Goal: Information Seeking & Learning: Learn about a topic

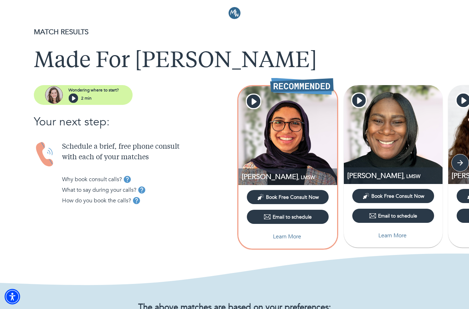
drag, startPoint x: 122, startPoint y: 174, endPoint x: 60, endPoint y: 162, distance: 62.5
click at [60, 162] on div "Schedule a brief, free phone consult with each of your matches Why book consult…" at bounding box center [134, 178] width 201 height 75
drag, startPoint x: 462, startPoint y: 163, endPoint x: 456, endPoint y: 161, distance: 5.5
click at [461, 163] on icon "button" at bounding box center [460, 162] width 7 height 7
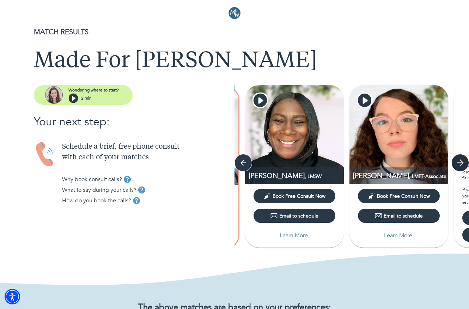
click at [459, 162] on icon "button" at bounding box center [460, 162] width 11 height 11
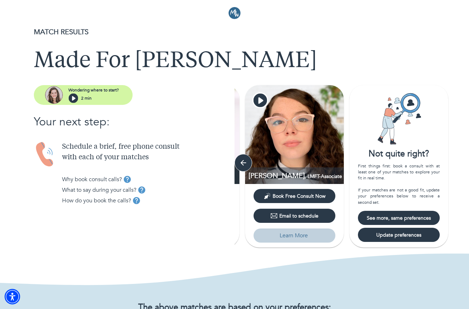
click at [298, 234] on p "Learn More" at bounding box center [294, 235] width 28 height 8
select select "3"
select select "2"
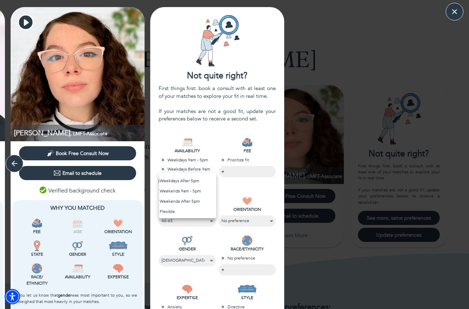
click at [186, 183] on body "MATCH RESULTS Made For [PERSON_NAME] where to start? 2 min Your next step: Sche…" at bounding box center [234, 154] width 469 height 309
click at [198, 108] on div at bounding box center [234, 154] width 469 height 309
click at [241, 169] on body "MATCH RESULTS Made For [PERSON_NAME] where to start? 2 min Your next step: Sche…" at bounding box center [234, 154] width 469 height 309
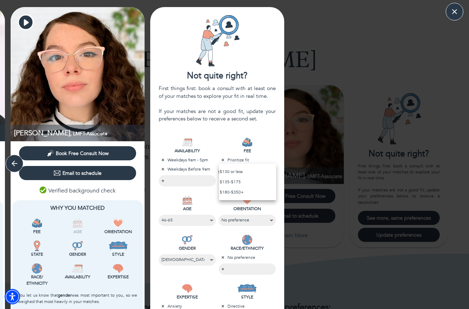
click at [209, 118] on div at bounding box center [234, 154] width 469 height 309
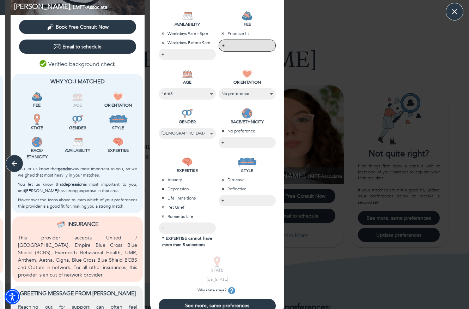
scroll to position [207, 0]
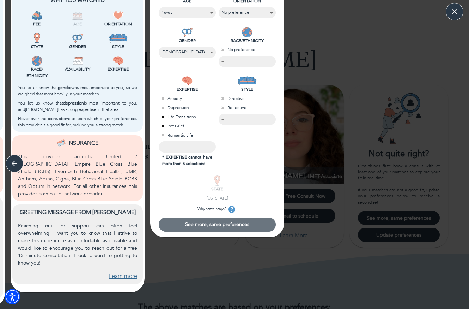
click at [207, 224] on span "See more, same preferences" at bounding box center [217, 224] width 111 height 7
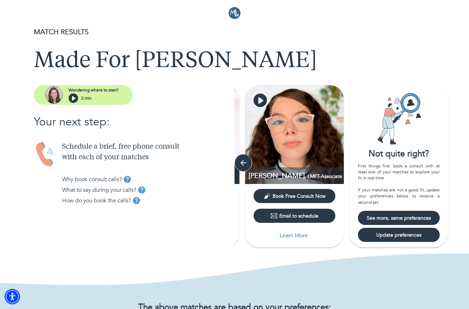
scroll to position [0, 0]
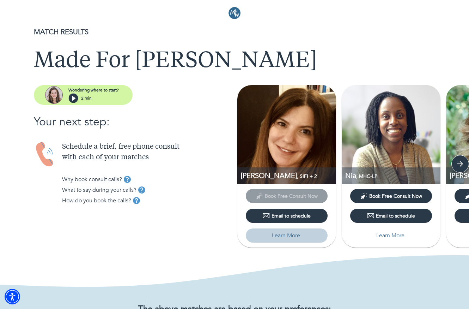
click at [283, 235] on p "Learn More" at bounding box center [286, 235] width 28 height 8
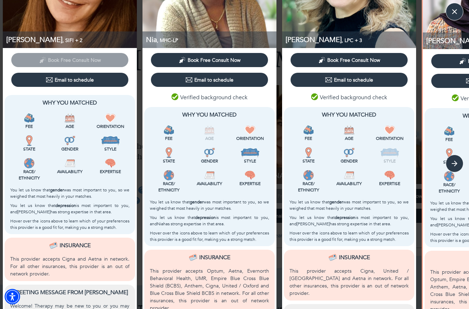
scroll to position [7, 0]
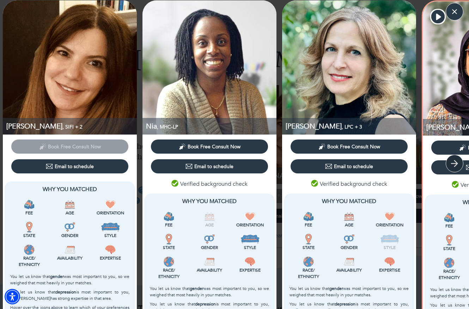
click at [456, 161] on icon "button" at bounding box center [454, 163] width 11 height 11
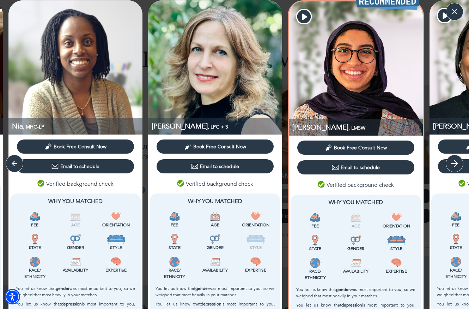
click at [456, 161] on icon "button" at bounding box center [454, 163] width 11 height 11
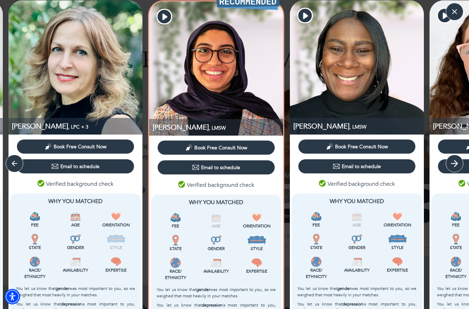
click at [456, 161] on icon "button" at bounding box center [454, 163] width 11 height 11
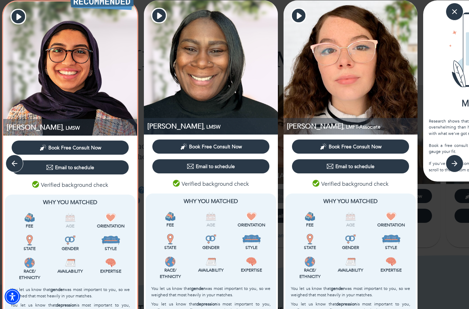
click at [391, 233] on div "Style" at bounding box center [391, 243] width 41 height 23
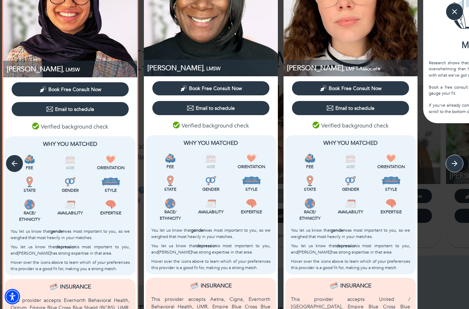
scroll to position [113, 0]
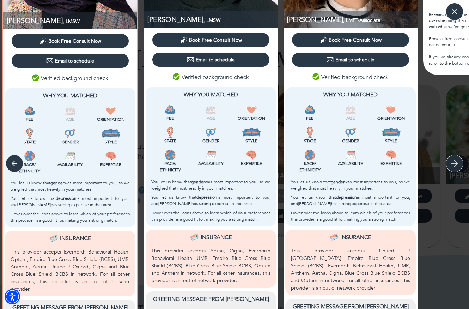
click at [456, 165] on icon "button" at bounding box center [454, 163] width 11 height 11
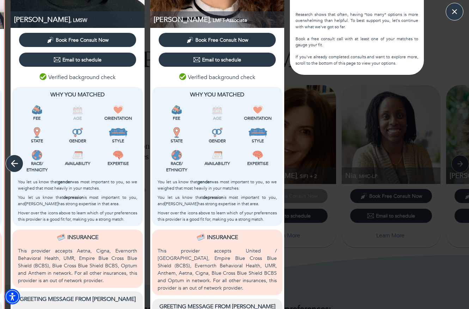
click at [19, 162] on icon "button" at bounding box center [14, 163] width 11 height 11
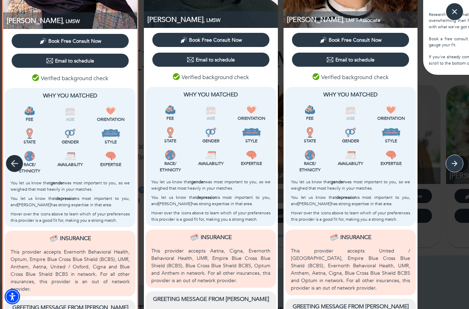
click at [19, 162] on icon "button" at bounding box center [14, 163] width 11 height 11
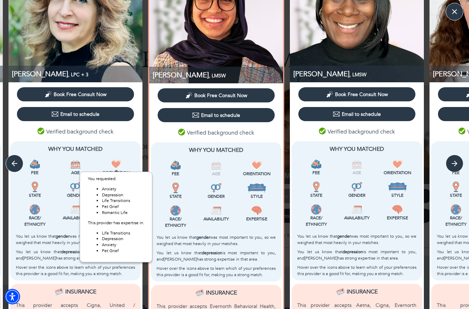
scroll to position [0, 0]
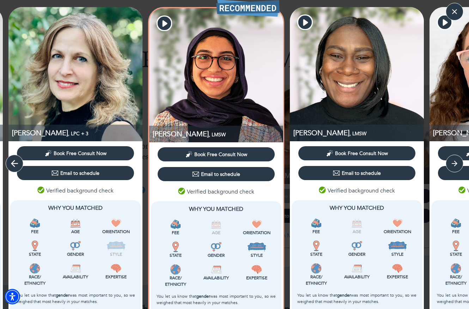
click at [16, 163] on icon "button" at bounding box center [14, 163] width 11 height 11
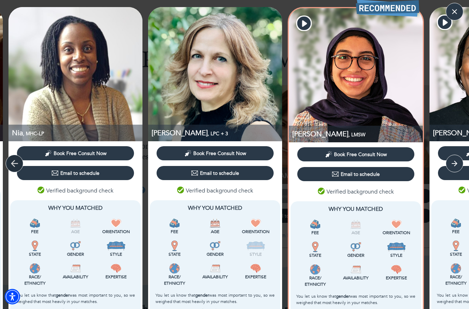
click at [16, 163] on icon "button" at bounding box center [14, 163] width 11 height 11
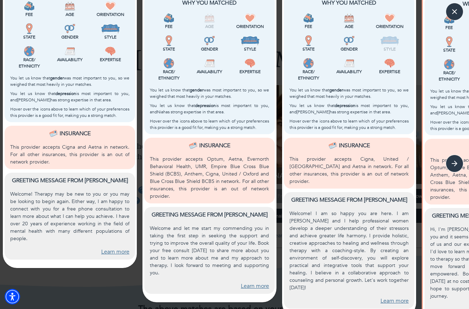
scroll to position [207, 0]
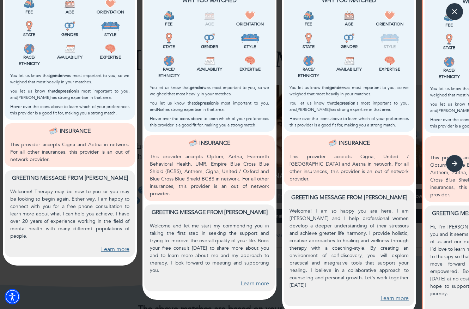
click at [119, 249] on link "Learn more" at bounding box center [115, 249] width 28 height 8
